Goal: Transaction & Acquisition: Purchase product/service

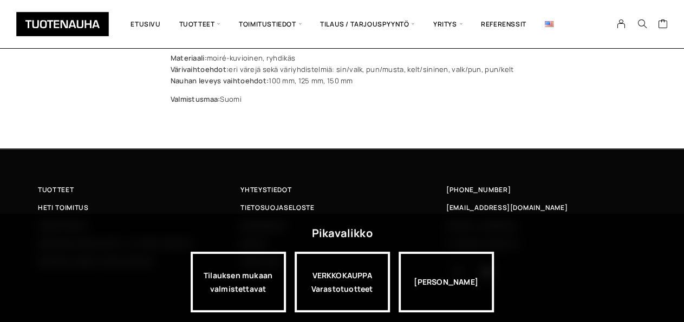
scroll to position [550, 0]
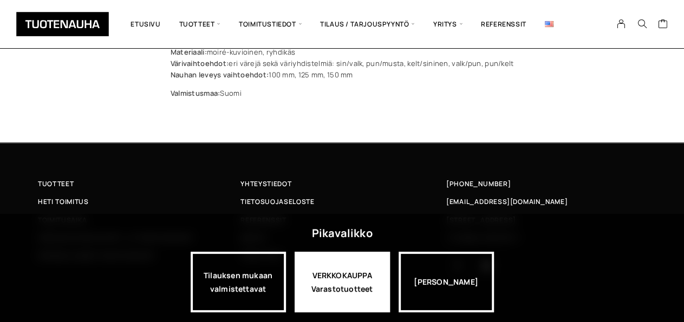
click at [341, 286] on div "VERKKOKAUPPA Varastotuotteet" at bounding box center [342, 282] width 95 height 61
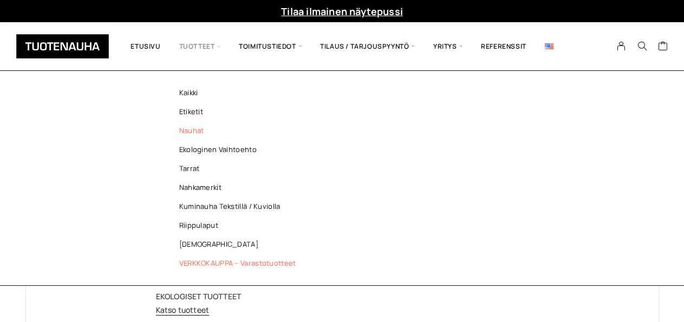
click at [193, 133] on link "Nauhat" at bounding box center [240, 130] width 157 height 19
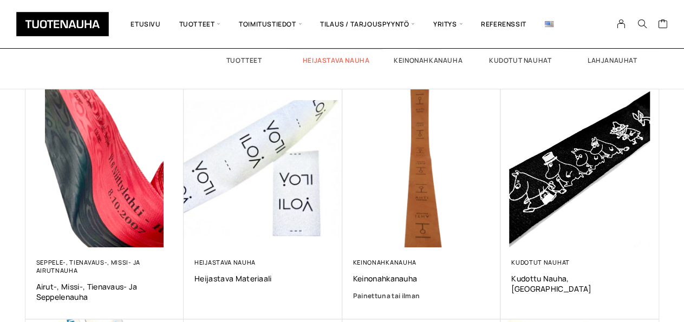
scroll to position [206, 0]
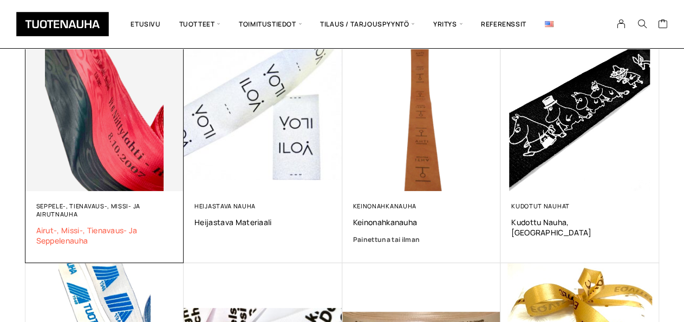
click at [77, 232] on span "Airut-, missi-, tienavaus- ja seppelenauha" at bounding box center [104, 235] width 137 height 21
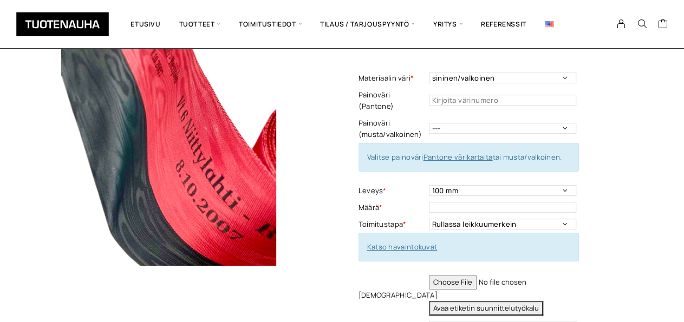
scroll to position [131, 0]
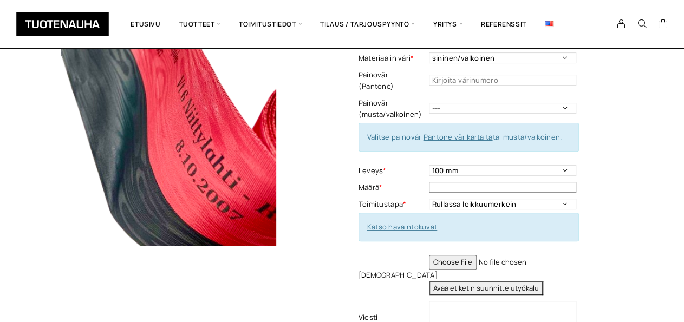
click at [471, 186] on input "text" at bounding box center [502, 187] width 147 height 11
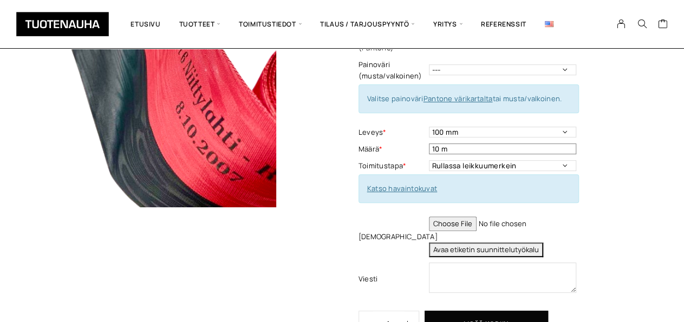
scroll to position [187, 0]
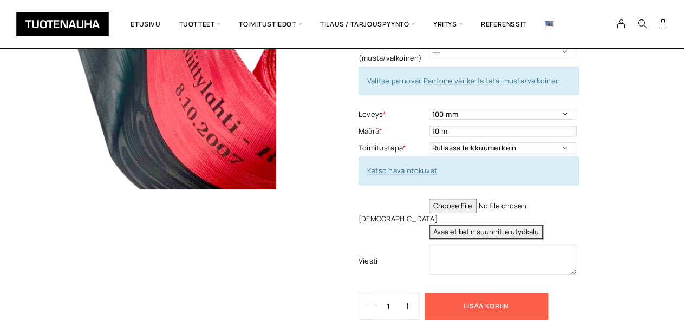
type input "10 m"
click at [474, 306] on button "Lisää koriin" at bounding box center [485, 306] width 123 height 27
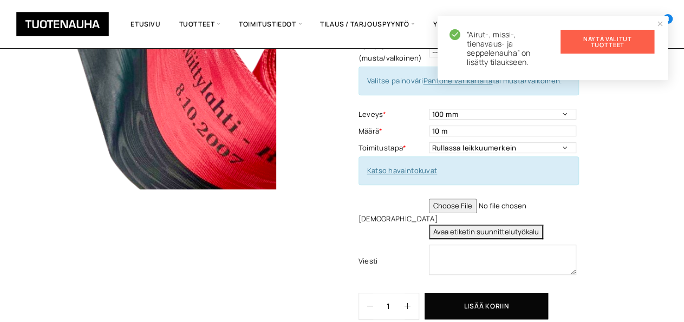
click at [602, 43] on link "Näytä valitut tuotteet" at bounding box center [607, 42] width 94 height 24
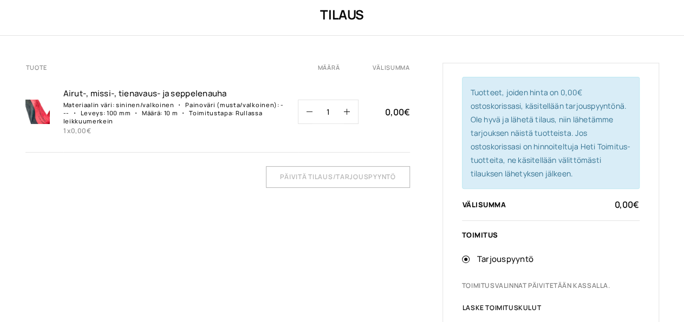
scroll to position [18, 0]
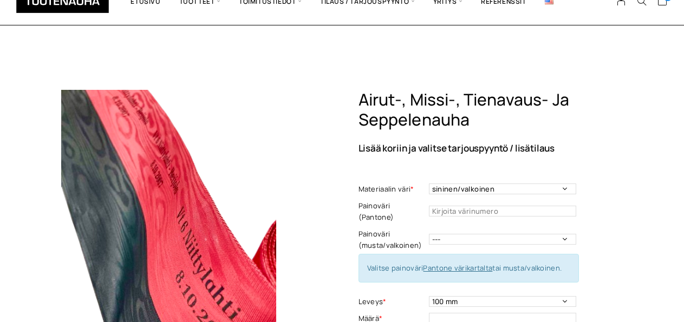
scroll to position [187, 0]
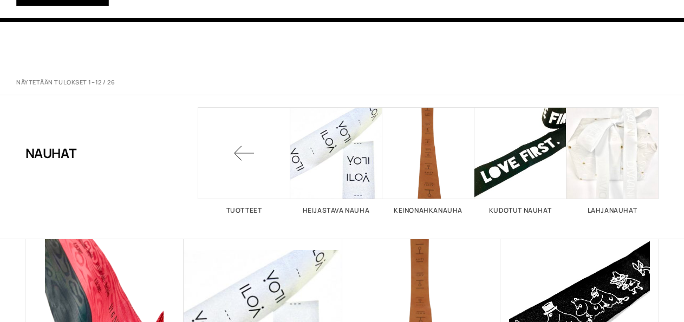
scroll to position [206, 0]
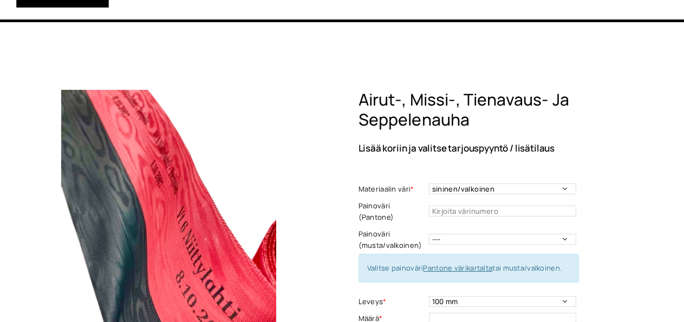
scroll to position [550, 0]
